Goal: Information Seeking & Learning: Learn about a topic

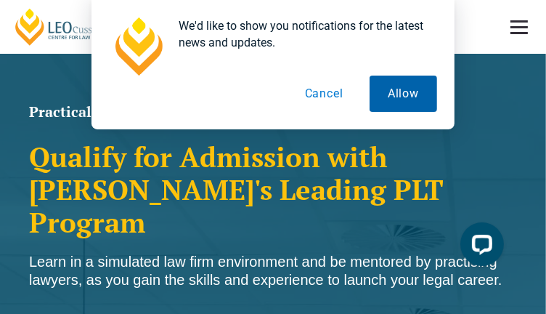
click at [404, 89] on button "Allow" at bounding box center [404, 94] width 68 height 36
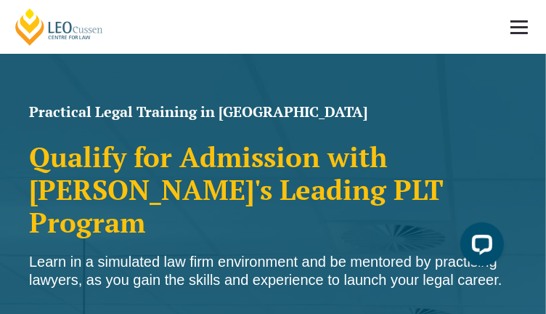
click at [522, 25] on link at bounding box center [519, 27] width 54 height 54
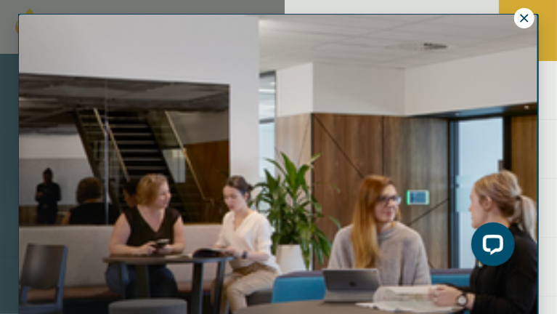
scroll to position [8, 0]
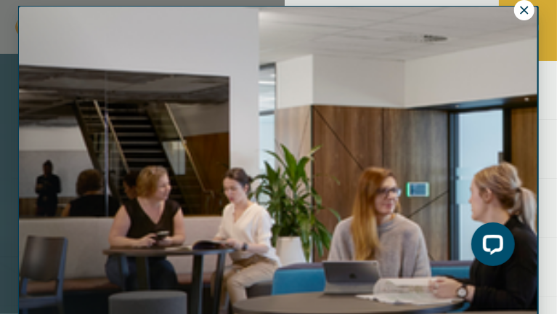
click at [527, 10] on icon at bounding box center [524, 10] width 13 height 13
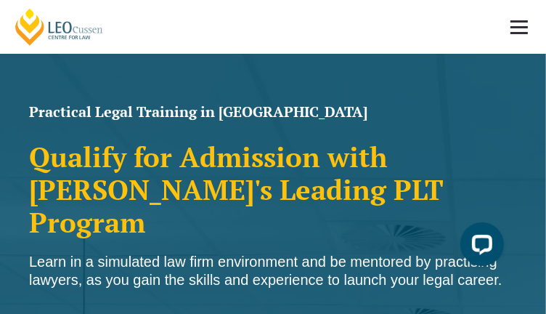
click at [518, 30] on link at bounding box center [519, 27] width 54 height 54
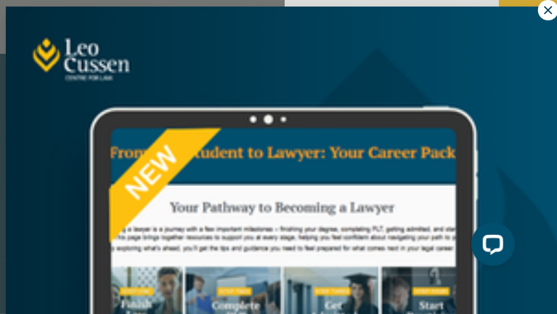
click at [542, 9] on icon at bounding box center [548, 10] width 13 height 13
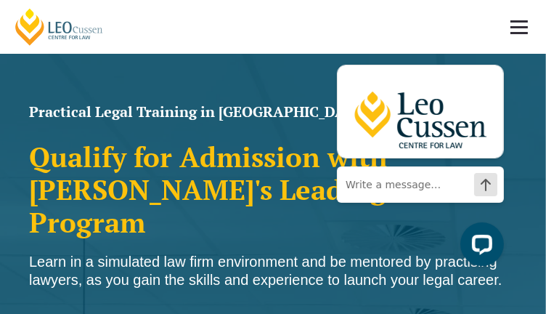
click at [521, 30] on link at bounding box center [519, 27] width 54 height 54
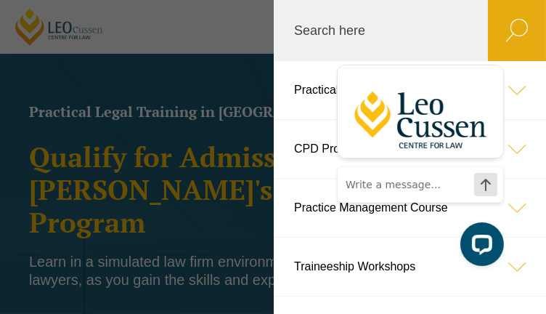
click at [306, 90] on link "Practical Legal Training" at bounding box center [410, 90] width 272 height 58
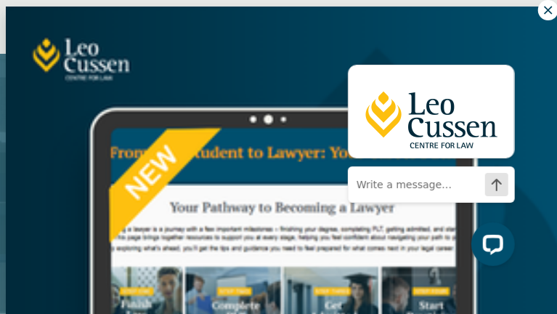
scroll to position [272, 0]
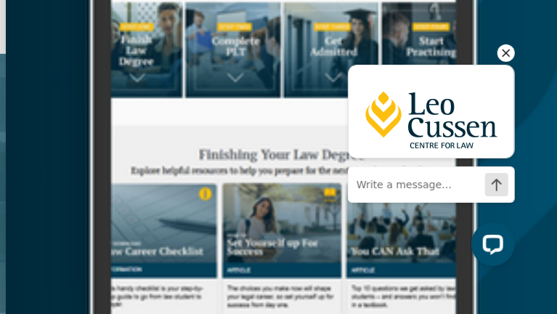
click at [502, 53] on icon "Hide greeting" at bounding box center [505, 52] width 17 height 17
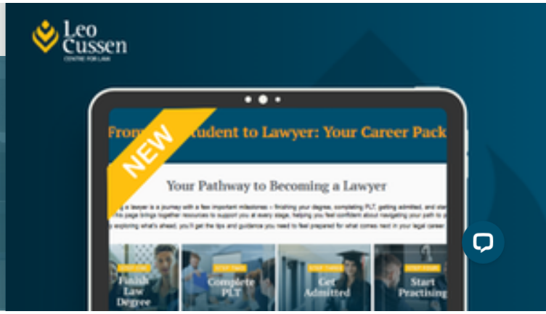
scroll to position [0, 0]
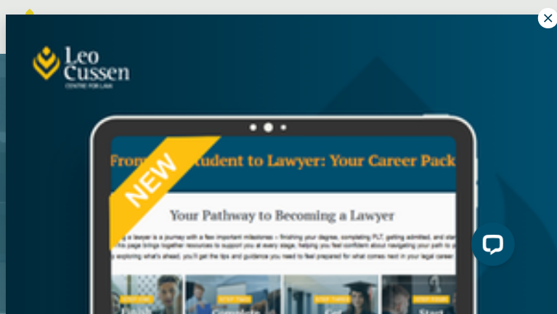
click at [544, 20] on icon at bounding box center [548, 18] width 8 height 8
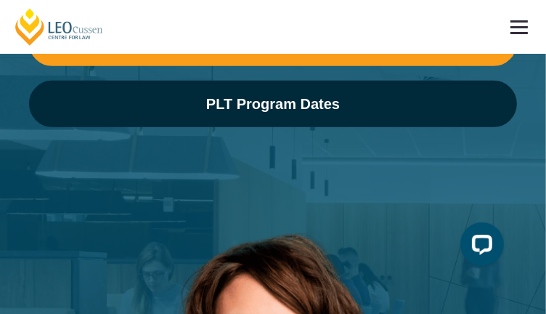
click at [521, 26] on span at bounding box center [518, 27] width 17 height 2
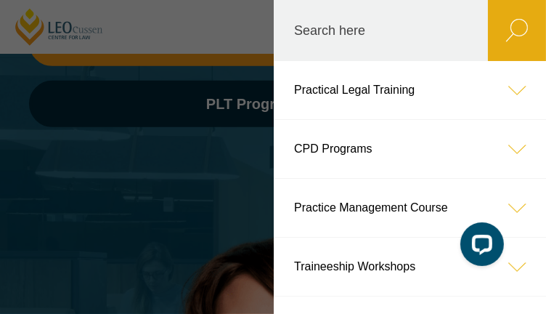
click at [507, 92] on icon at bounding box center [517, 90] width 58 height 58
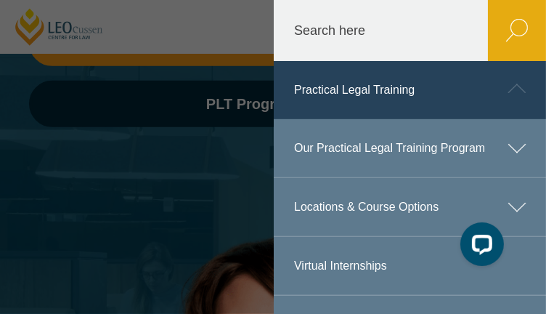
click at [354, 147] on link "Our Practical Legal Training Program" at bounding box center [410, 148] width 272 height 58
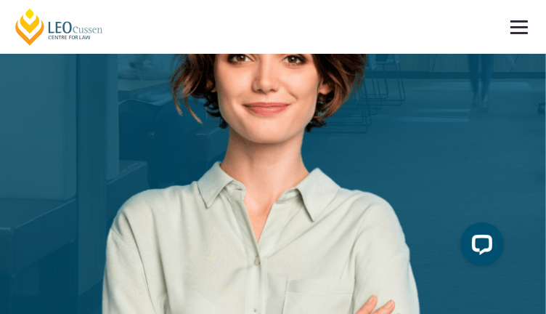
scroll to position [823, 0]
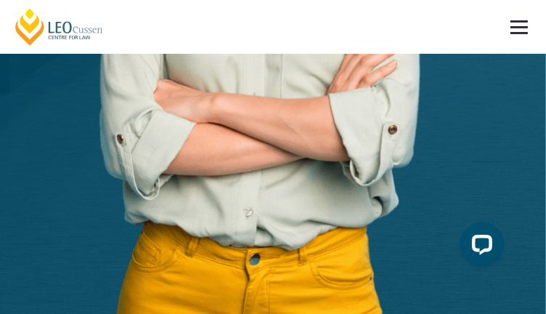
click at [515, 25] on link at bounding box center [519, 27] width 54 height 54
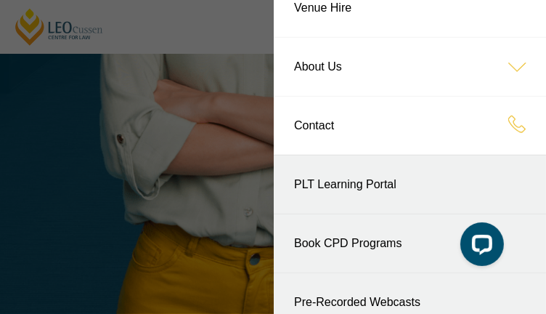
scroll to position [385, 0]
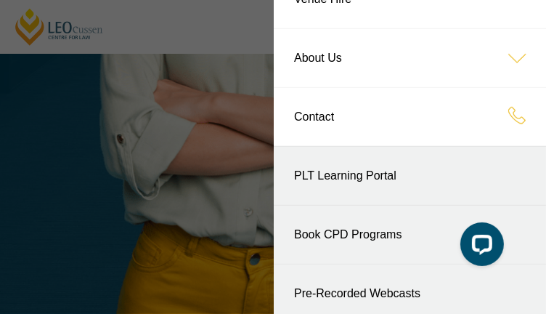
click at [347, 172] on link "PLT Learning Portal" at bounding box center [410, 176] width 272 height 58
